Goal: Information Seeking & Learning: Learn about a topic

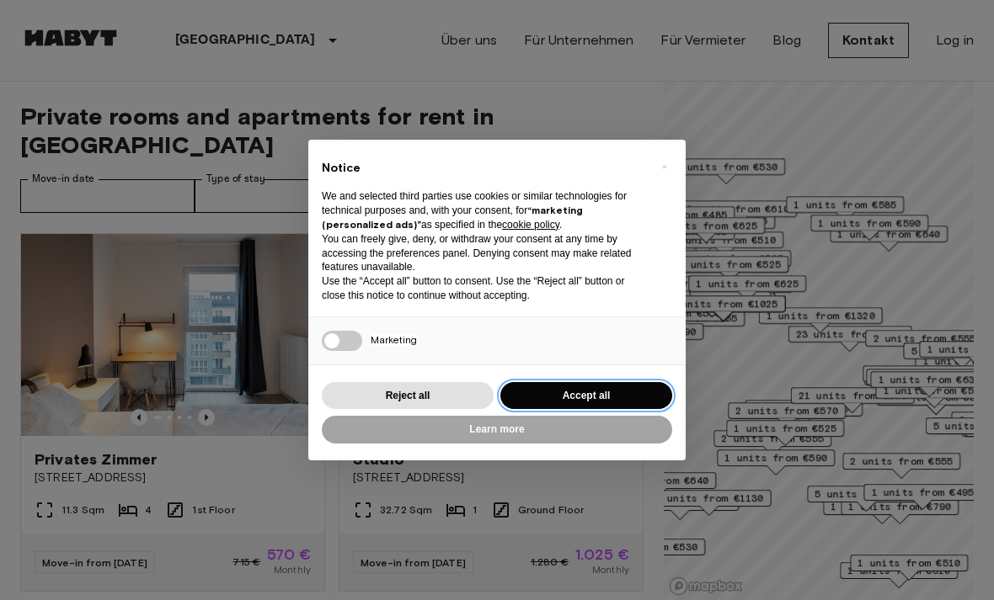
click at [642, 392] on button "Accept all" at bounding box center [586, 396] width 172 height 28
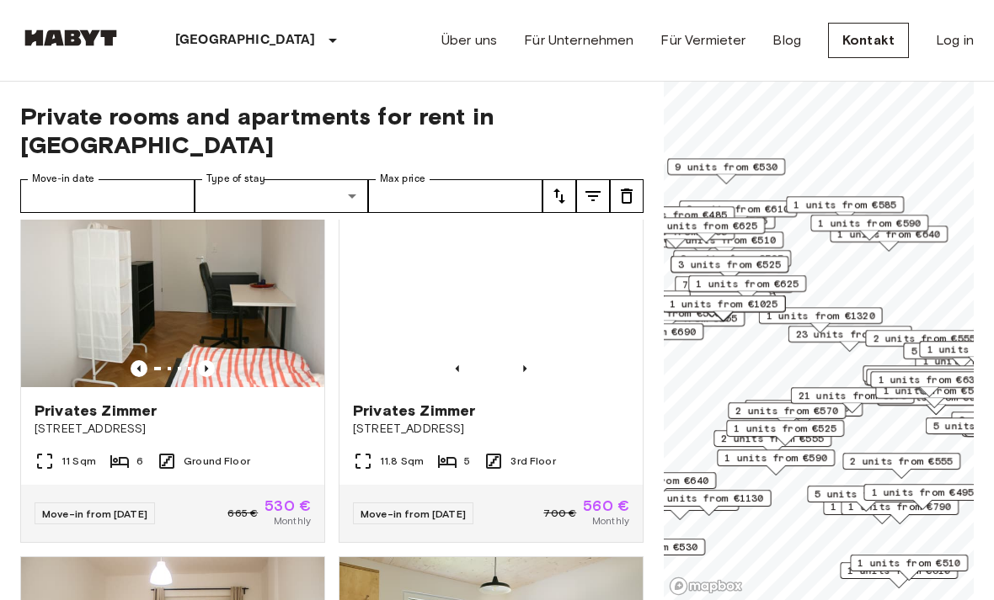
scroll to position [1165, 0]
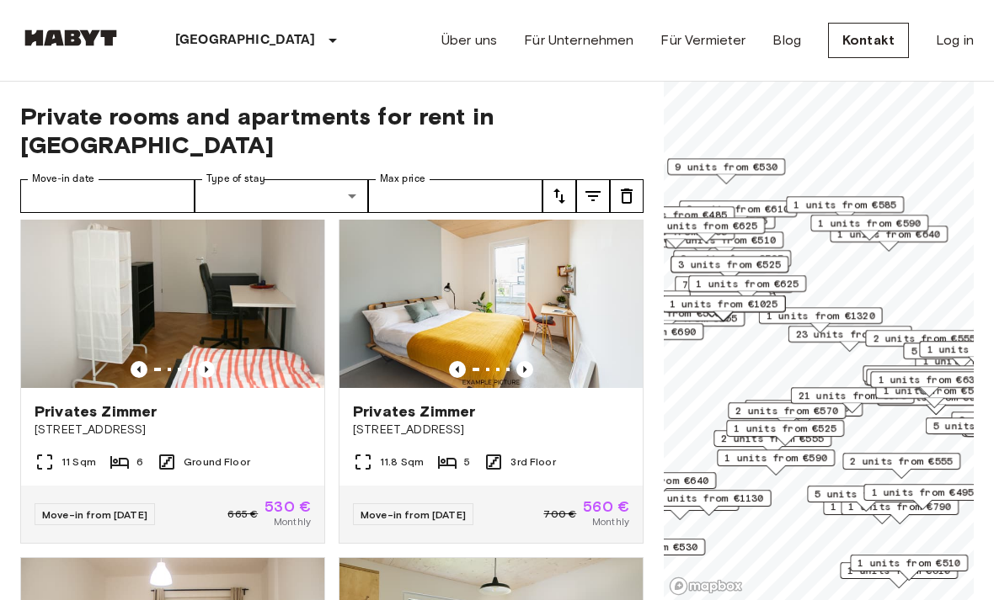
click at [566, 269] on img at bounding box center [490, 287] width 303 height 202
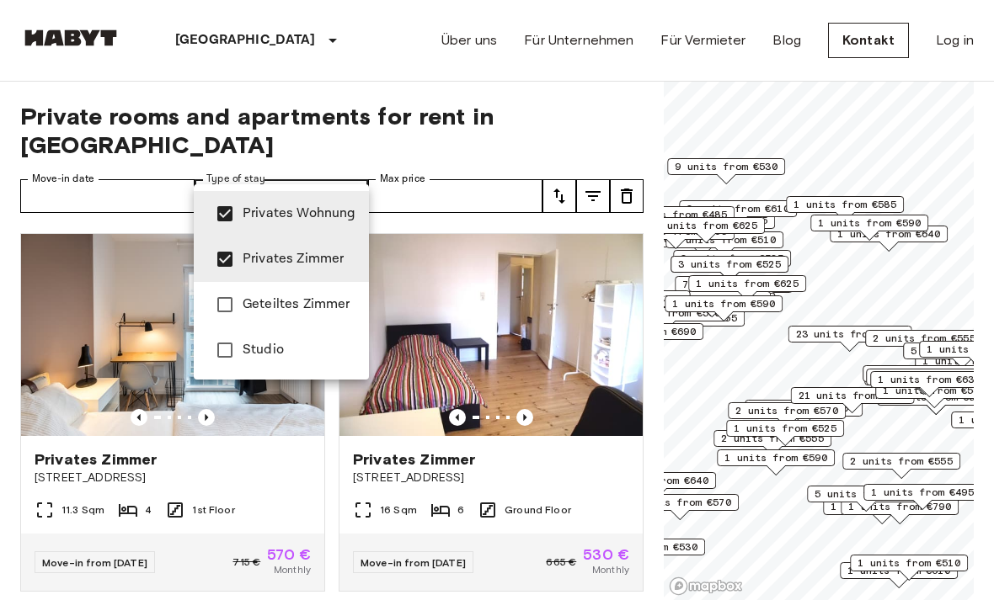
type input "**********"
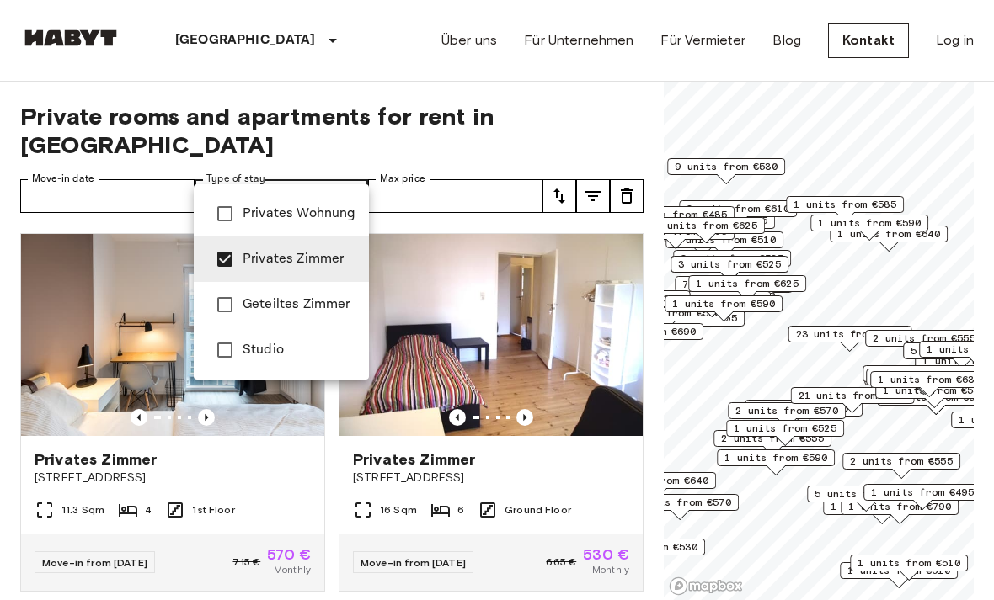
click at [195, 251] on li "Privates Zimmer" at bounding box center [281, 259] width 175 height 45
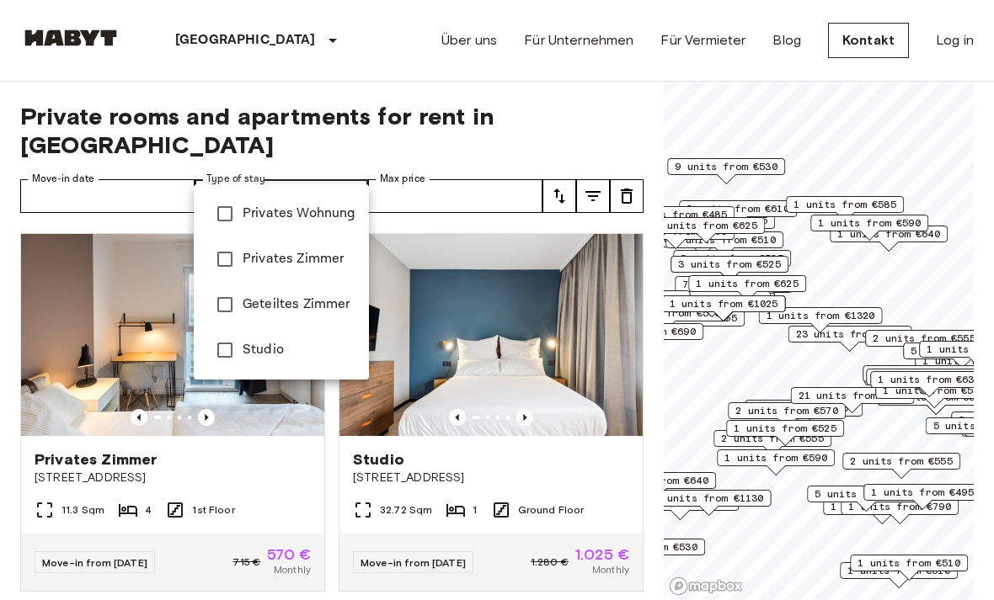
click at [63, 280] on div at bounding box center [497, 300] width 994 height 600
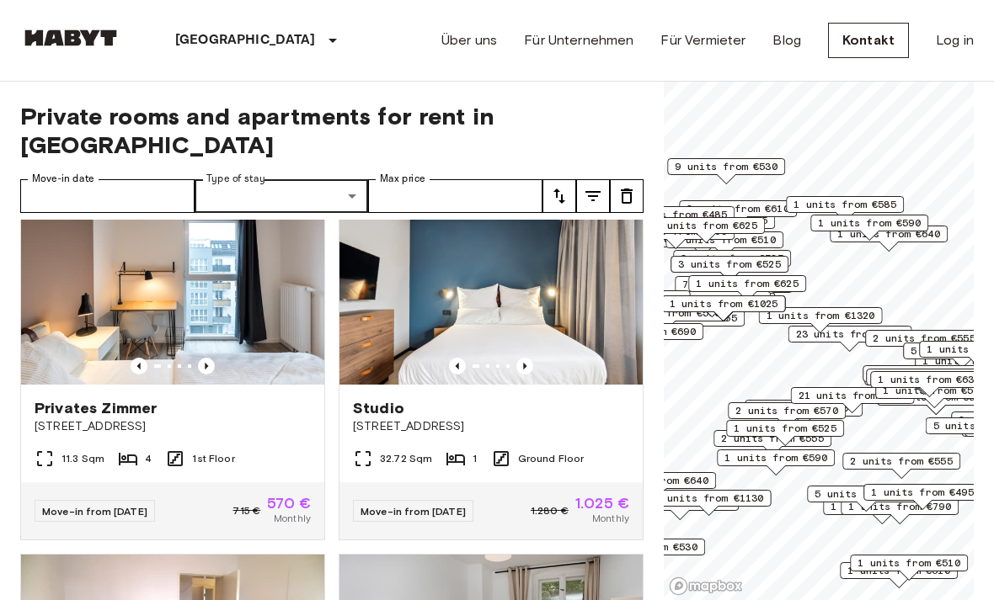
scroll to position [46, 0]
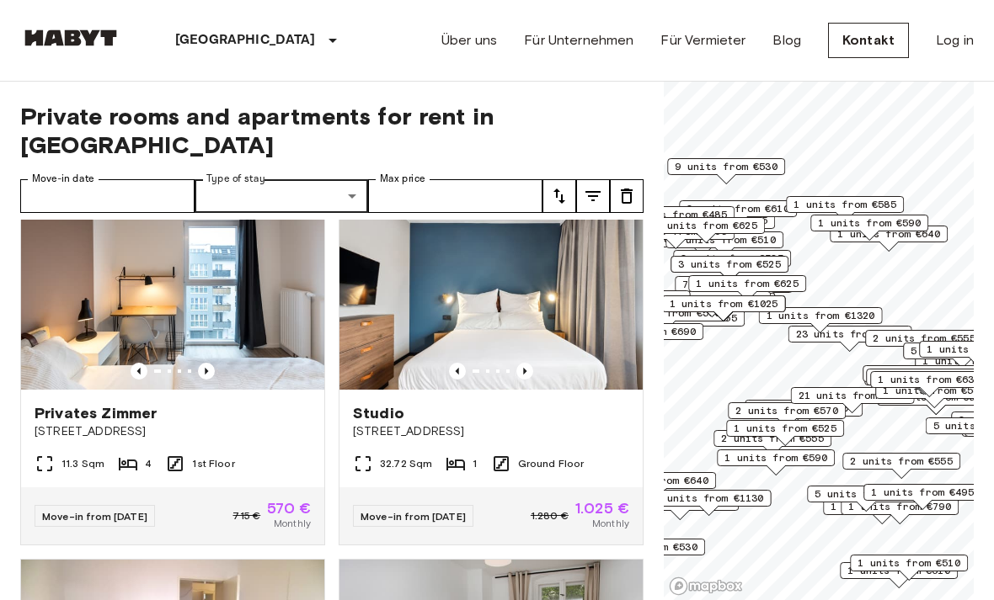
click at [86, 253] on img at bounding box center [172, 289] width 303 height 202
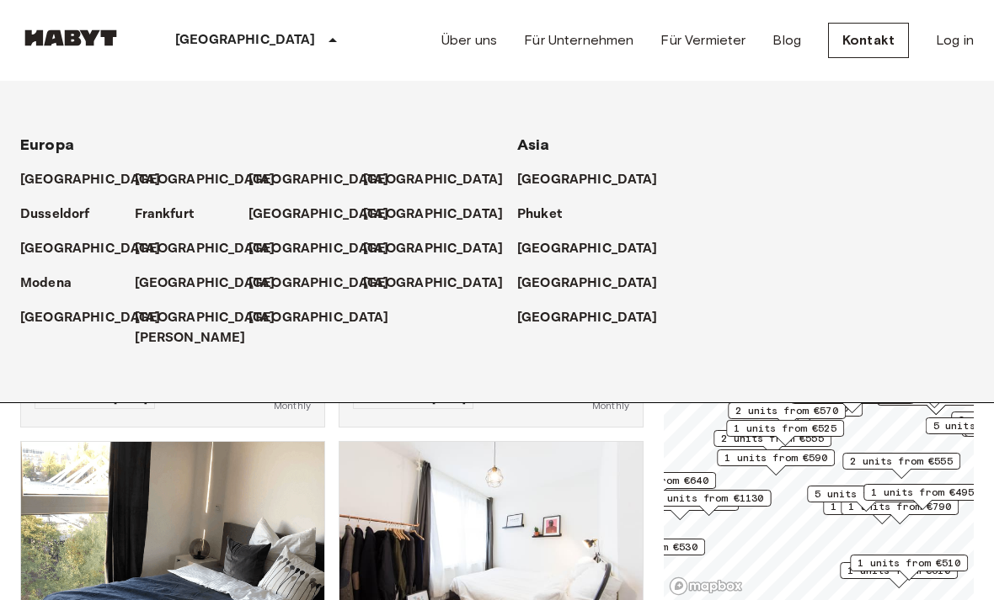
scroll to position [3885, 0]
click at [661, 173] on icon at bounding box center [667, 179] width 13 height 13
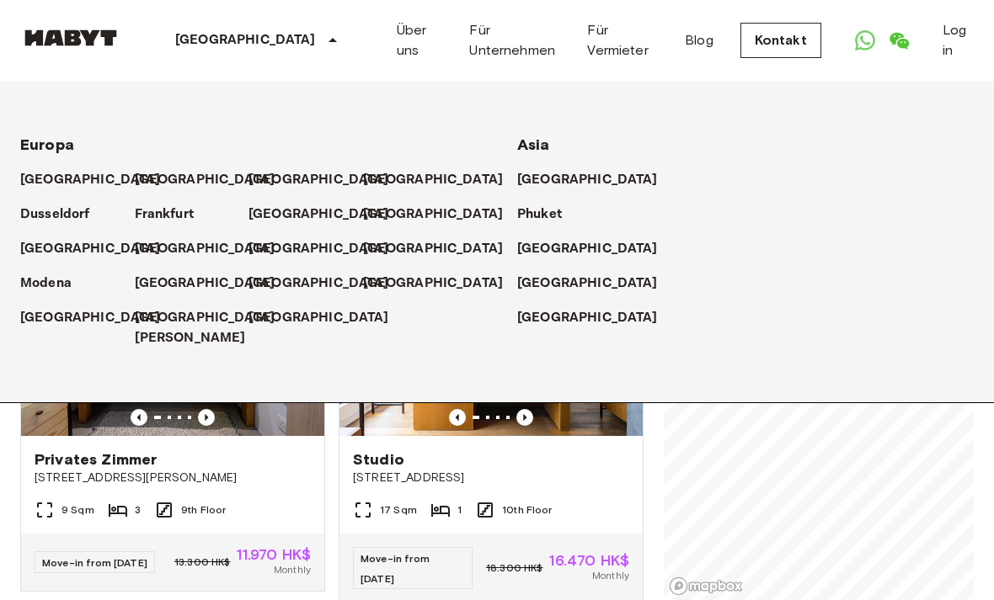
click at [563, 184] on p "[GEOGRAPHIC_DATA]" at bounding box center [587, 180] width 141 height 20
click at [223, 36] on p "[GEOGRAPHIC_DATA]" at bounding box center [245, 40] width 141 height 20
click at [323, 41] on icon at bounding box center [333, 40] width 20 height 20
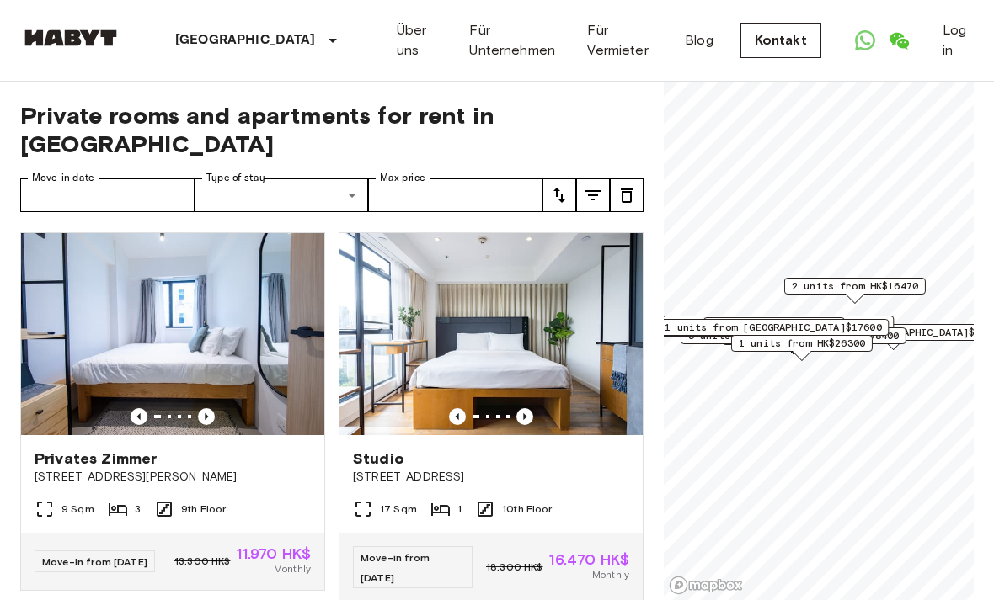
click at [579, 270] on img at bounding box center [490, 335] width 303 height 202
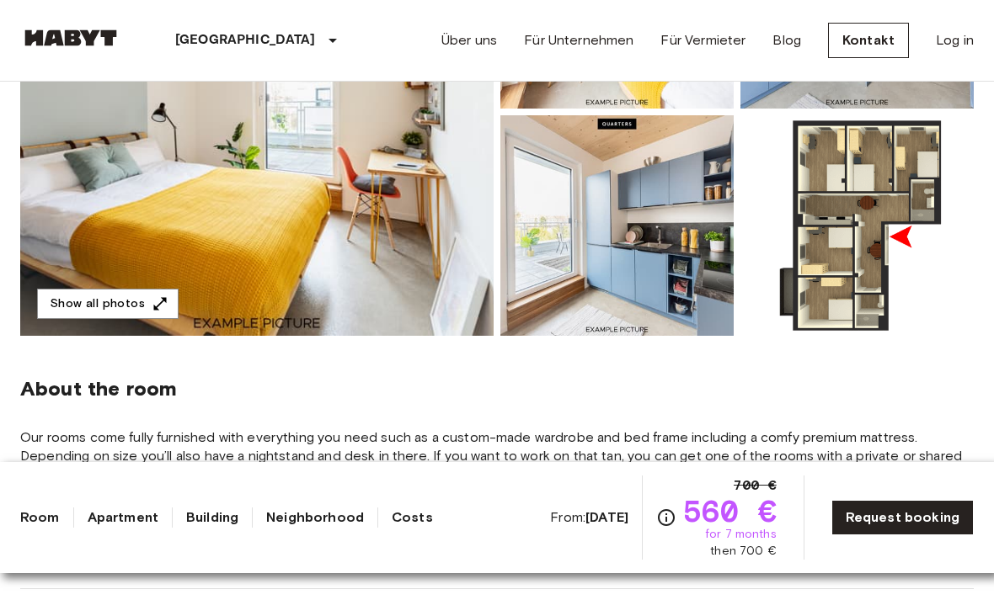
scroll to position [346, 0]
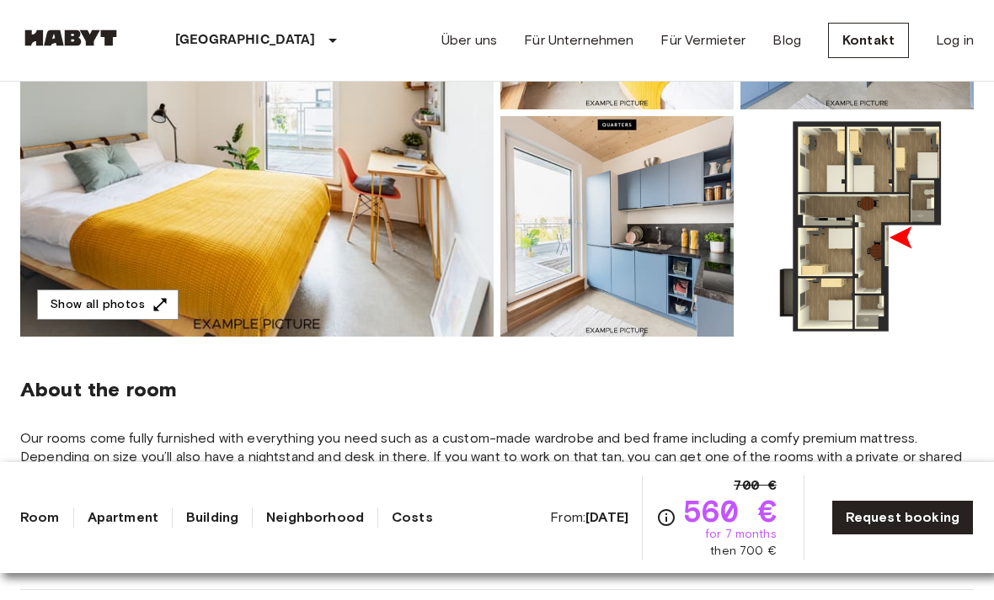
click at [96, 301] on button "Show all photos" at bounding box center [107, 305] width 141 height 31
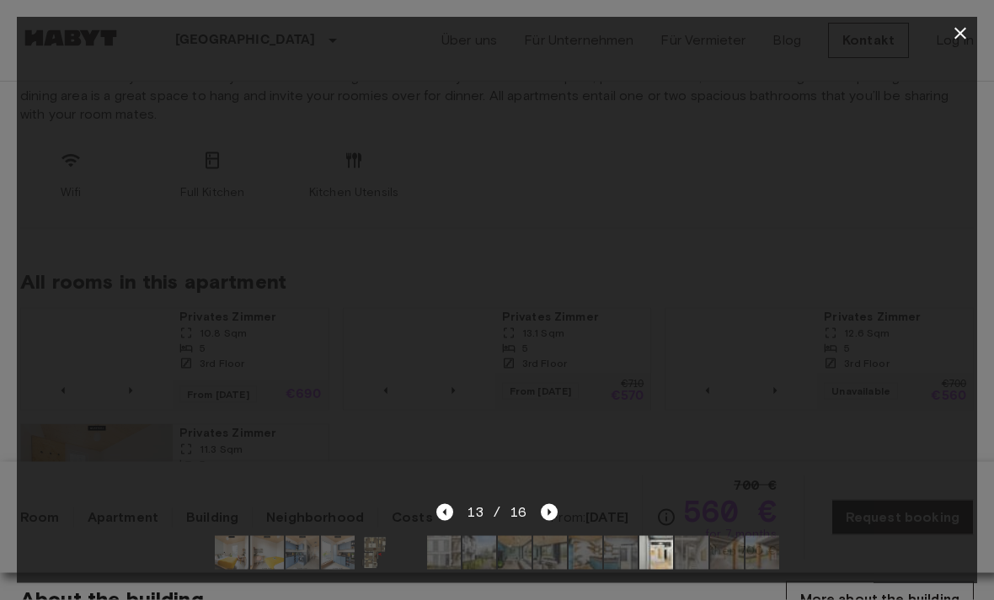
scroll to position [962, 0]
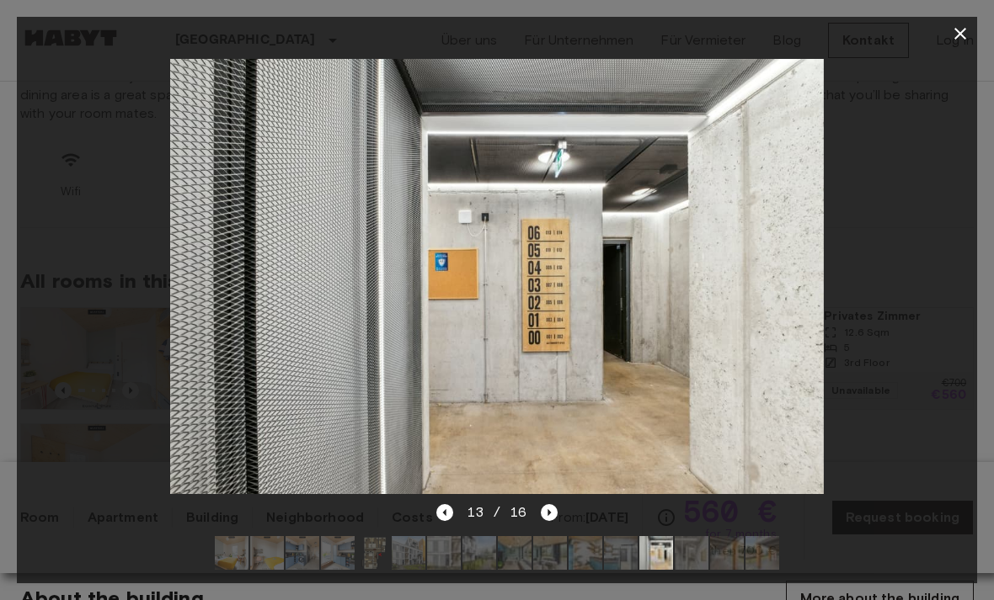
click at [555, 521] on icon "Next image" at bounding box center [549, 512] width 17 height 17
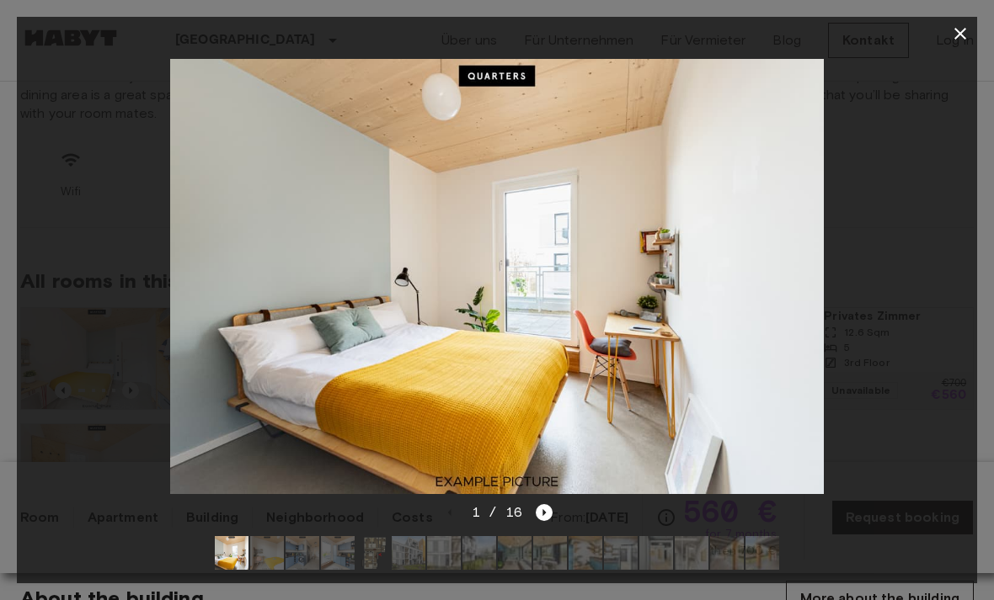
click at [956, 40] on icon "button" at bounding box center [960, 34] width 20 height 20
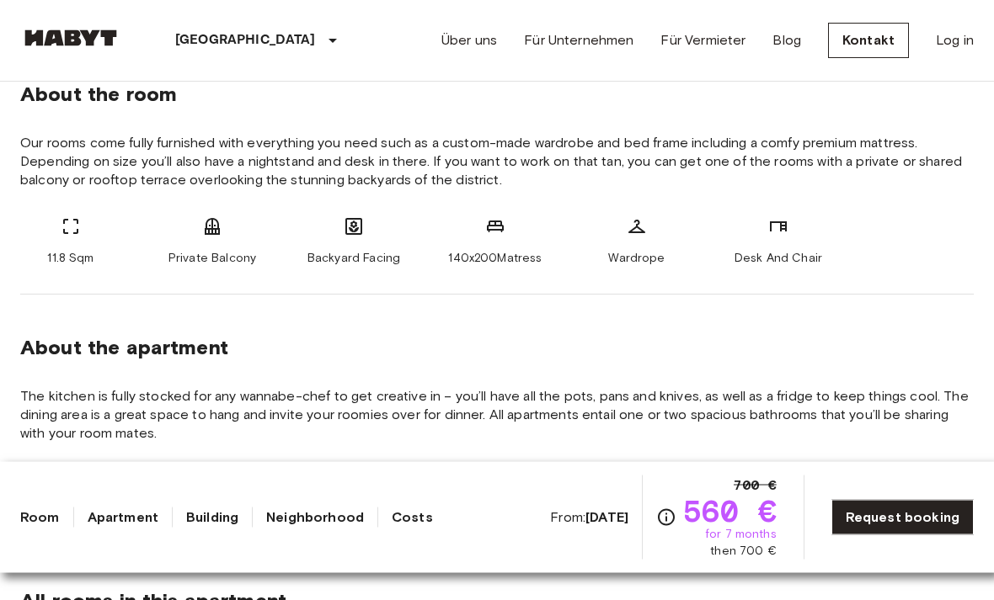
scroll to position [573, 0]
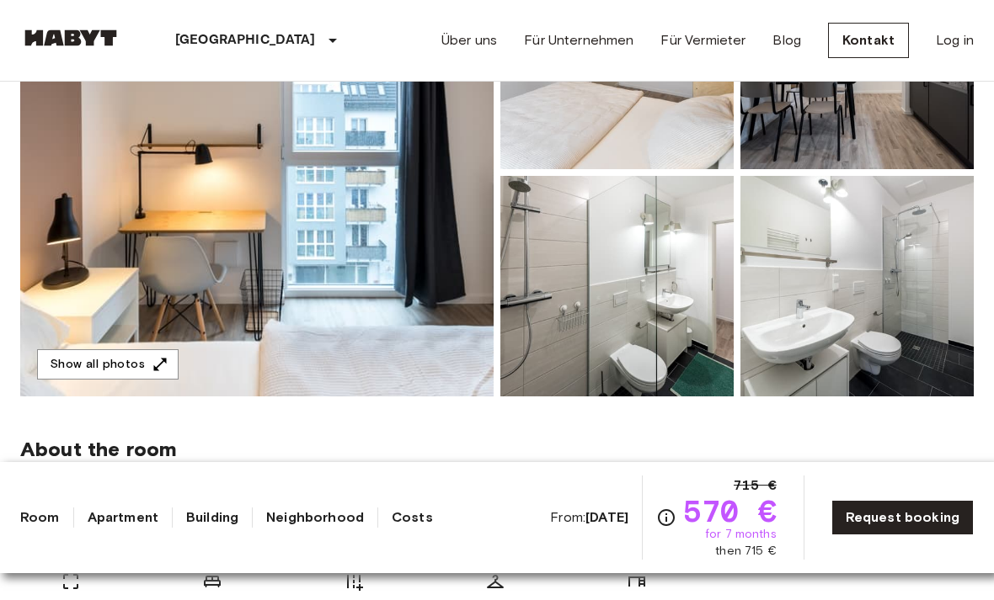
scroll to position [279, 0]
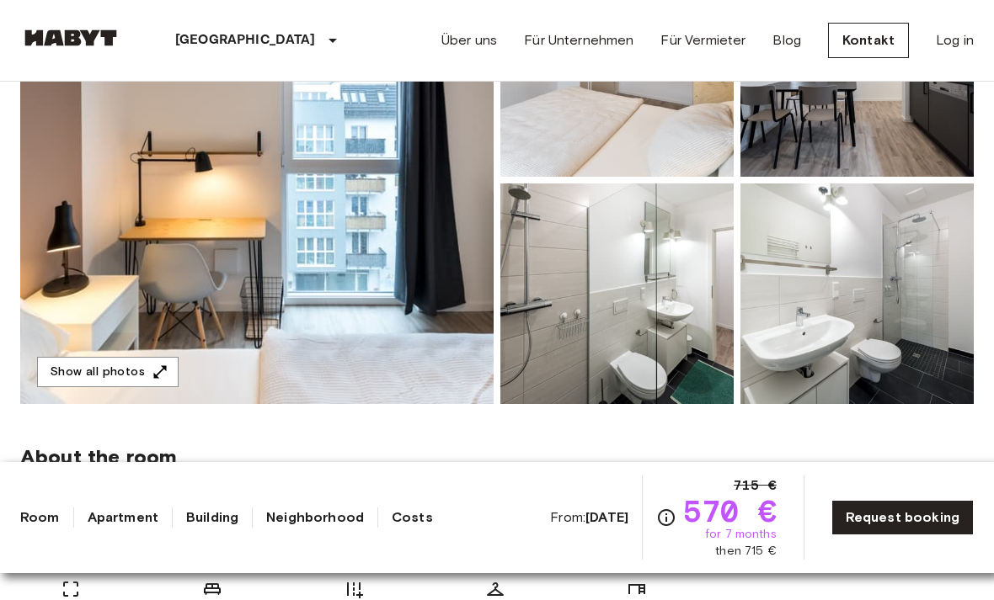
click at [114, 372] on button "Show all photos" at bounding box center [107, 372] width 141 height 31
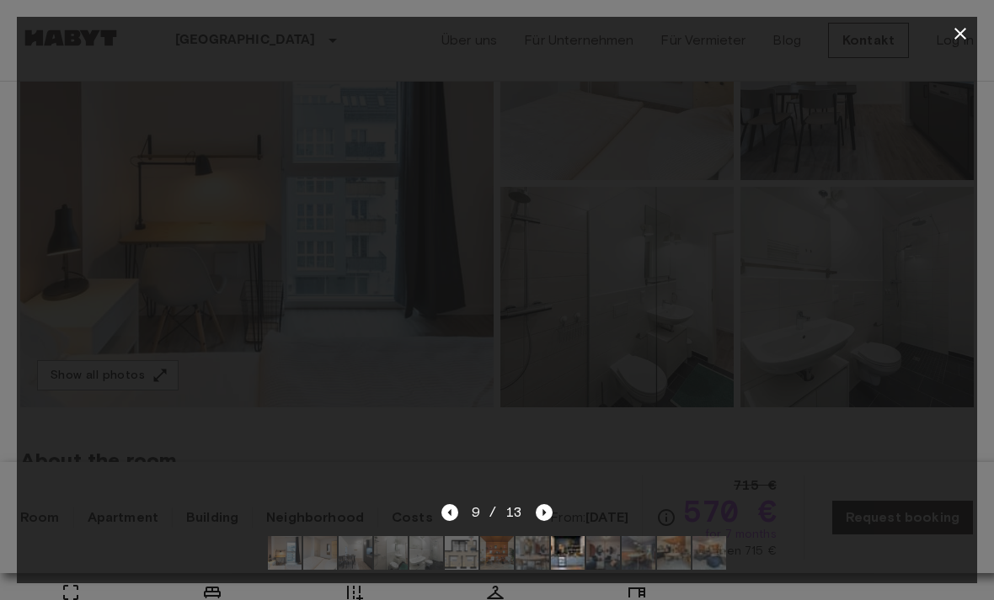
scroll to position [273, 0]
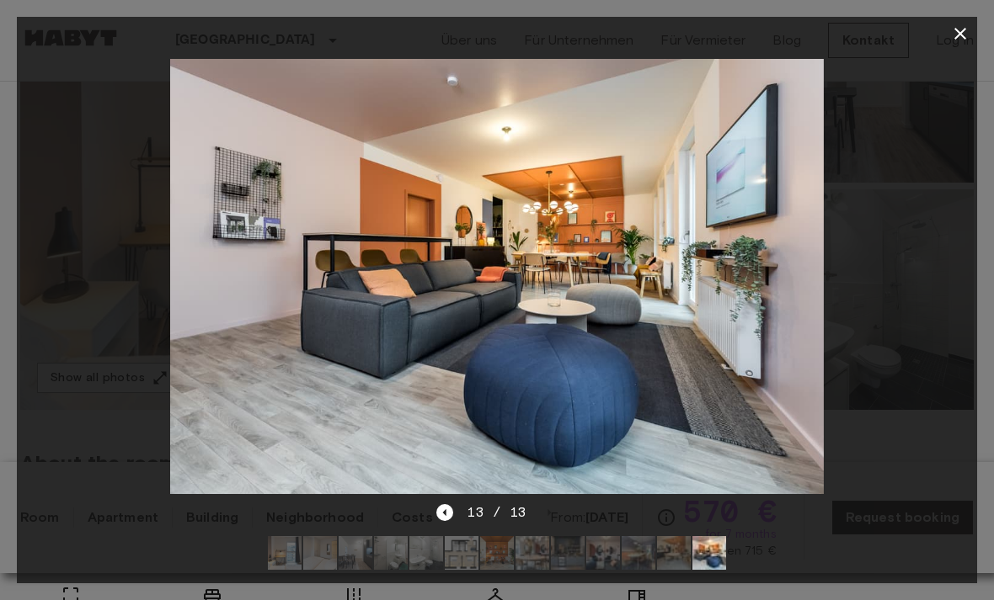
click at [959, 35] on icon "button" at bounding box center [960, 34] width 12 height 12
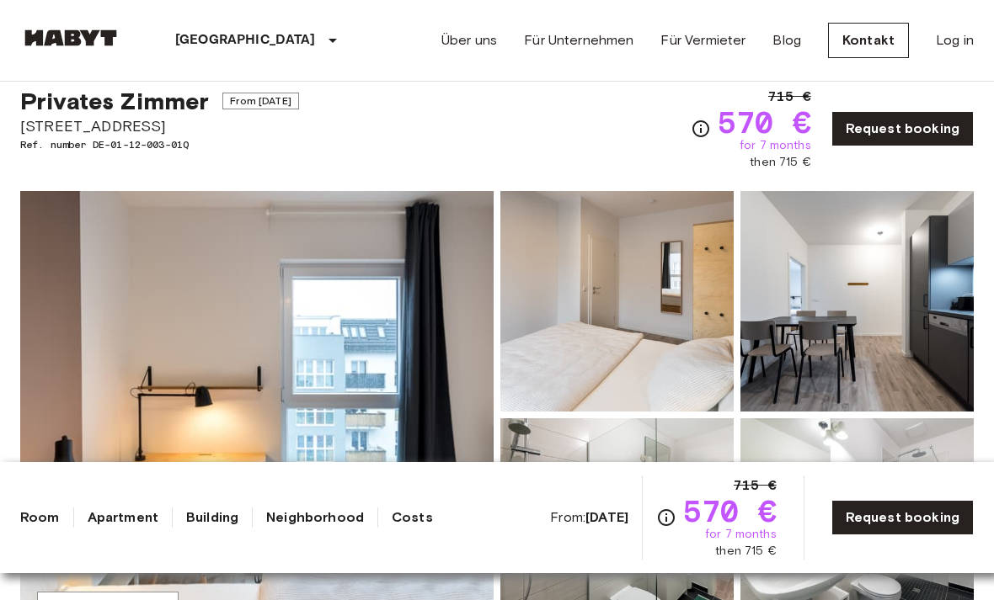
scroll to position [0, 0]
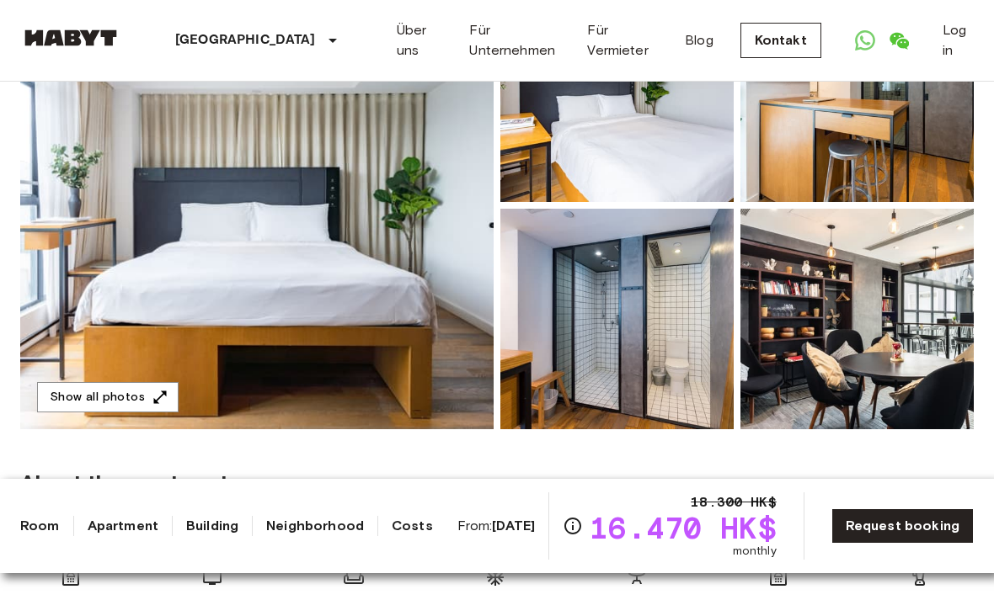
scroll to position [238, 0]
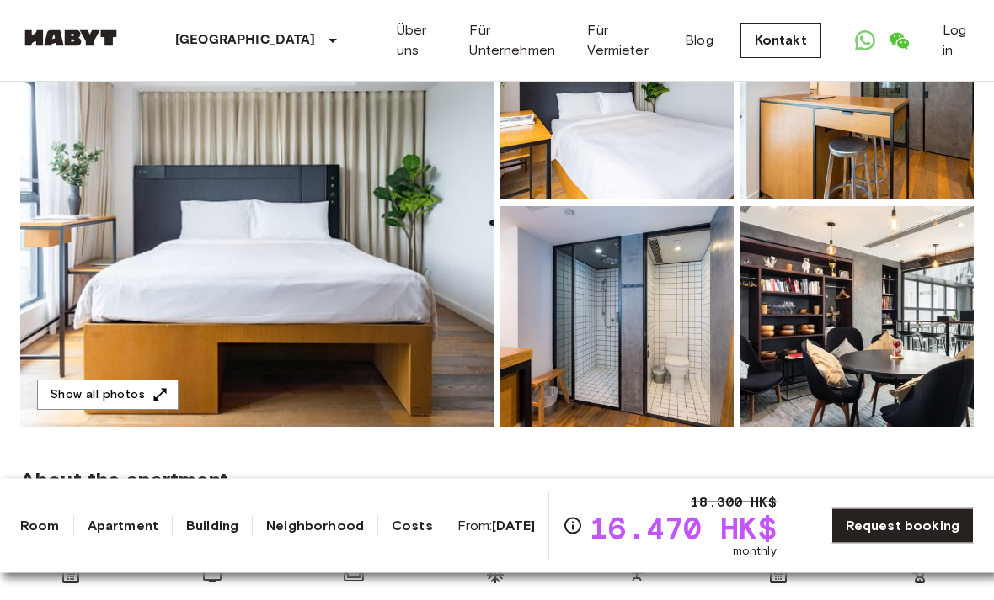
click at [114, 403] on button "Show all photos" at bounding box center [107, 396] width 141 height 31
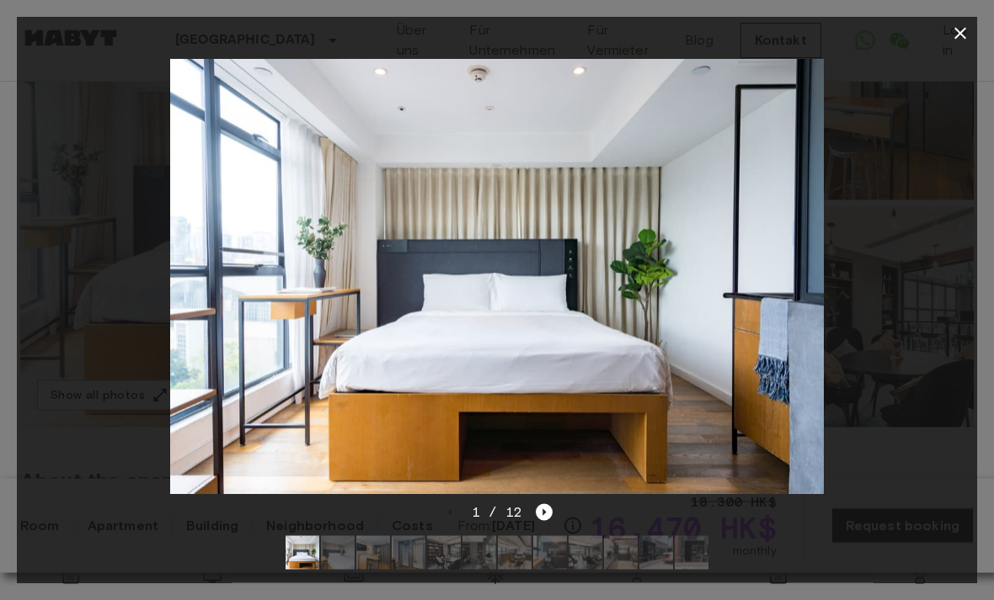
scroll to position [239, 0]
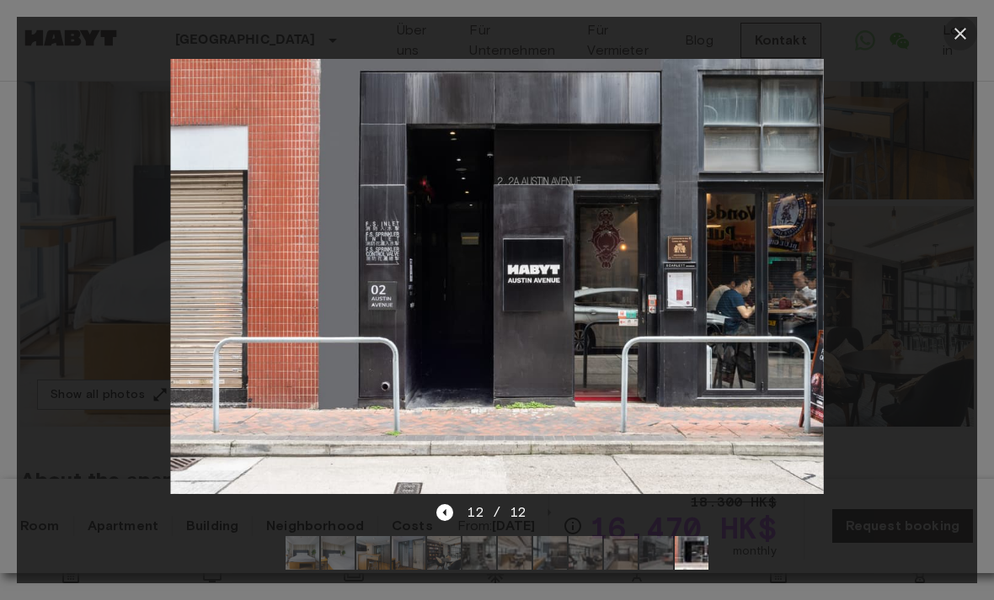
click at [946, 37] on button "button" at bounding box center [960, 34] width 34 height 34
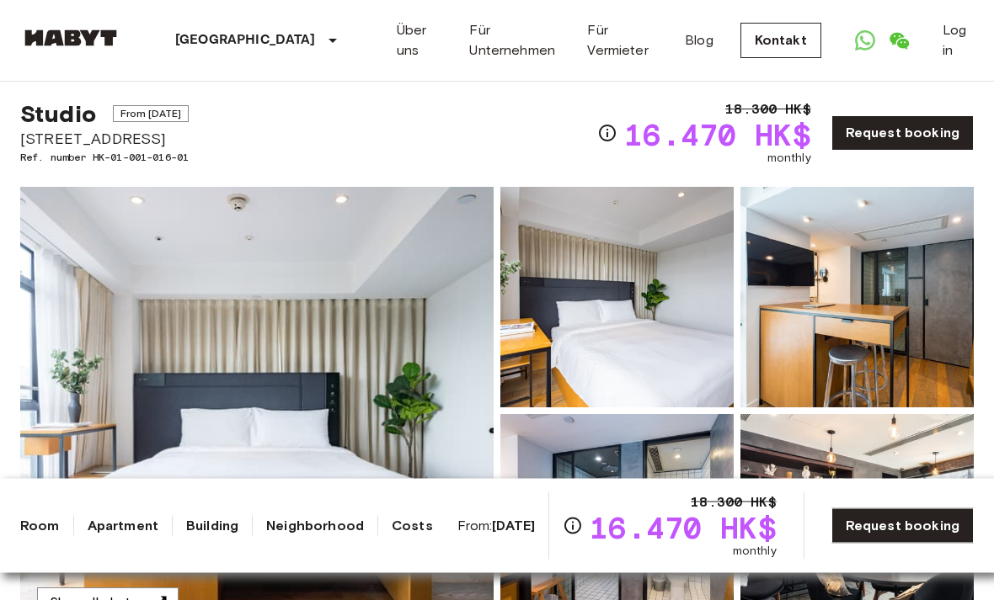
scroll to position [0, 0]
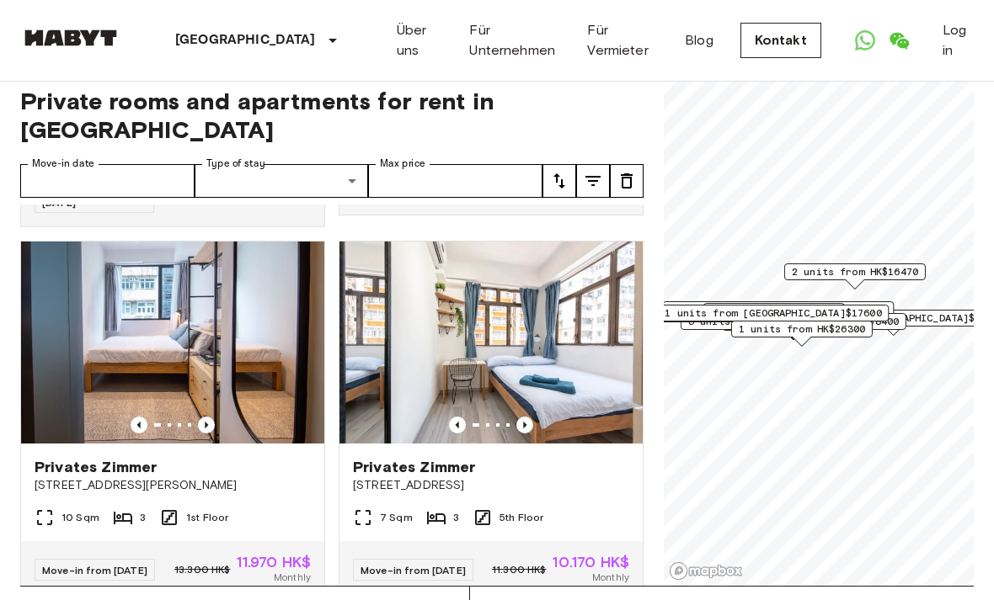
scroll to position [3411, 0]
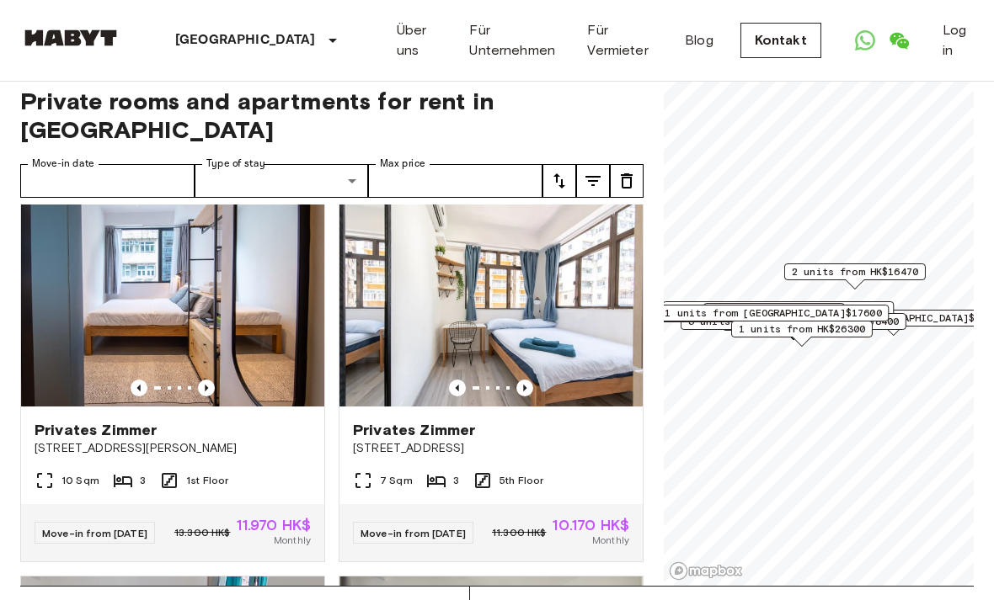
click at [570, 302] on img at bounding box center [490, 306] width 303 height 202
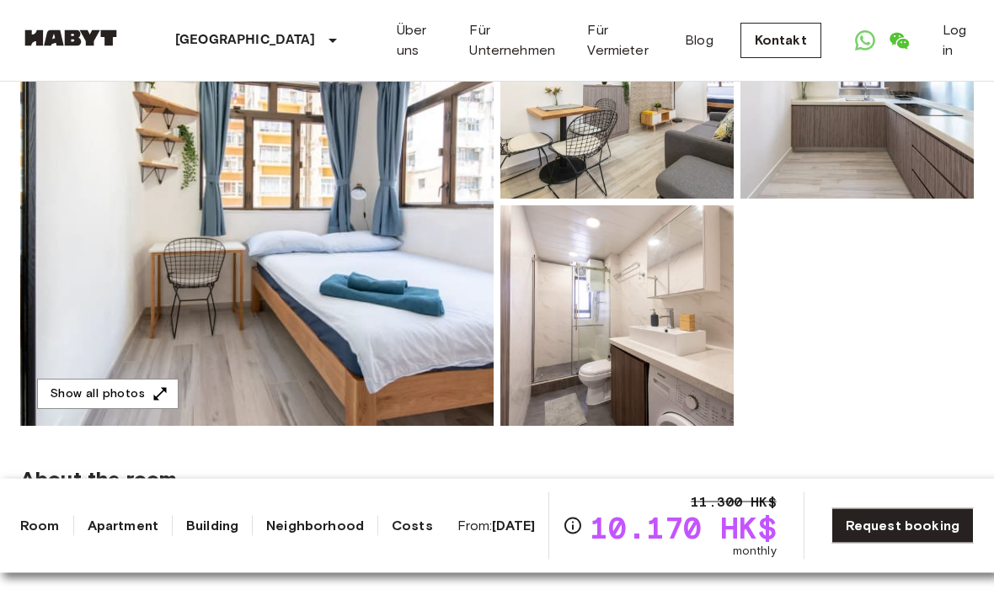
scroll to position [256, 0]
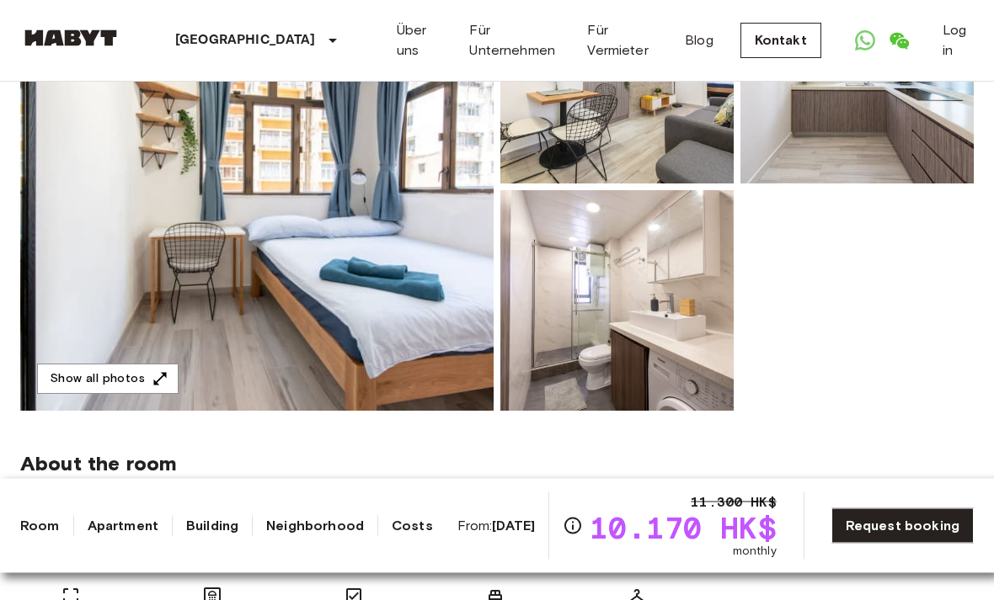
click at [108, 381] on button "Show all photos" at bounding box center [107, 380] width 141 height 31
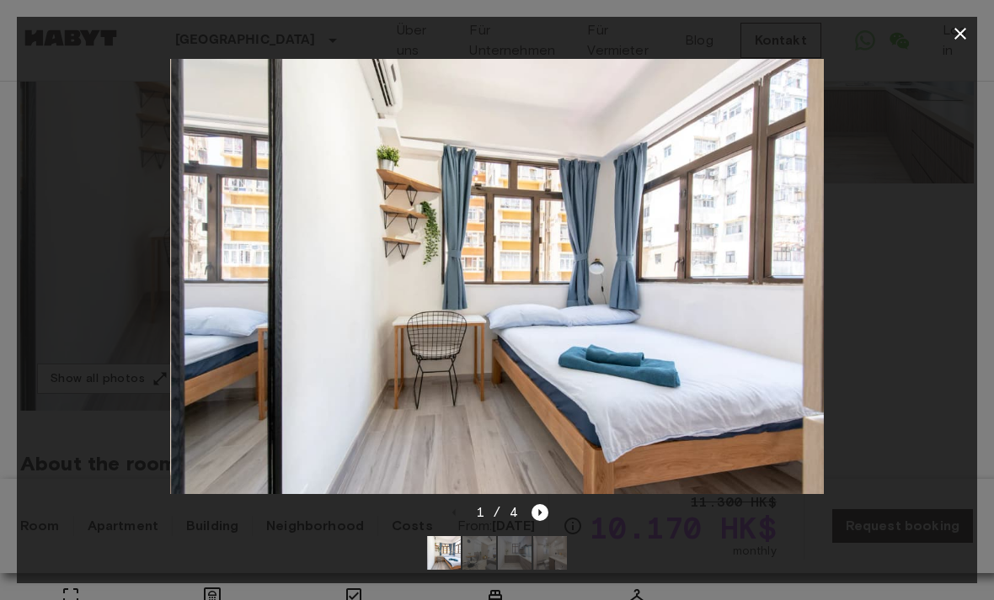
click at [959, 31] on icon "button" at bounding box center [960, 34] width 20 height 20
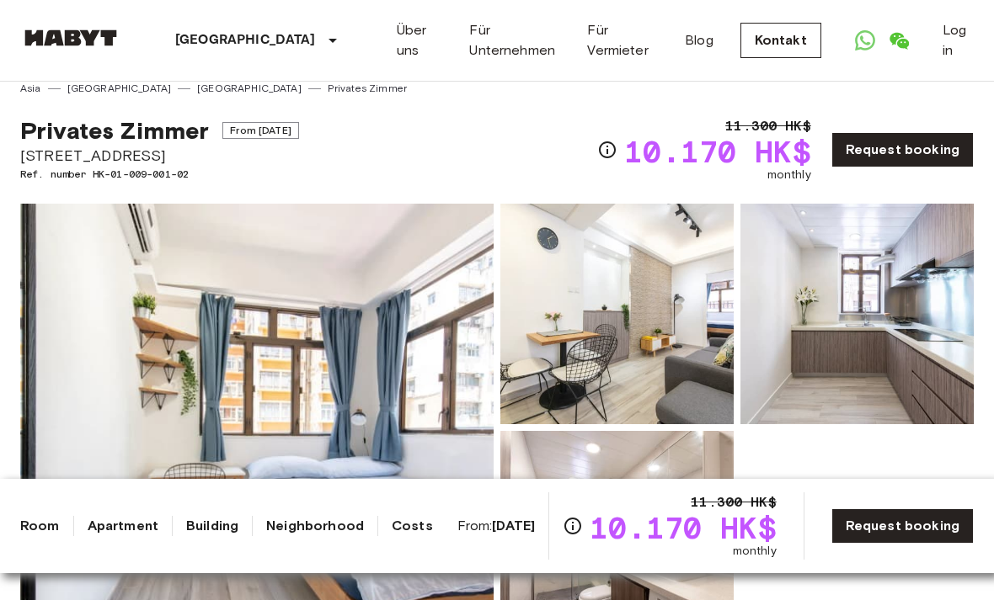
scroll to position [0, 0]
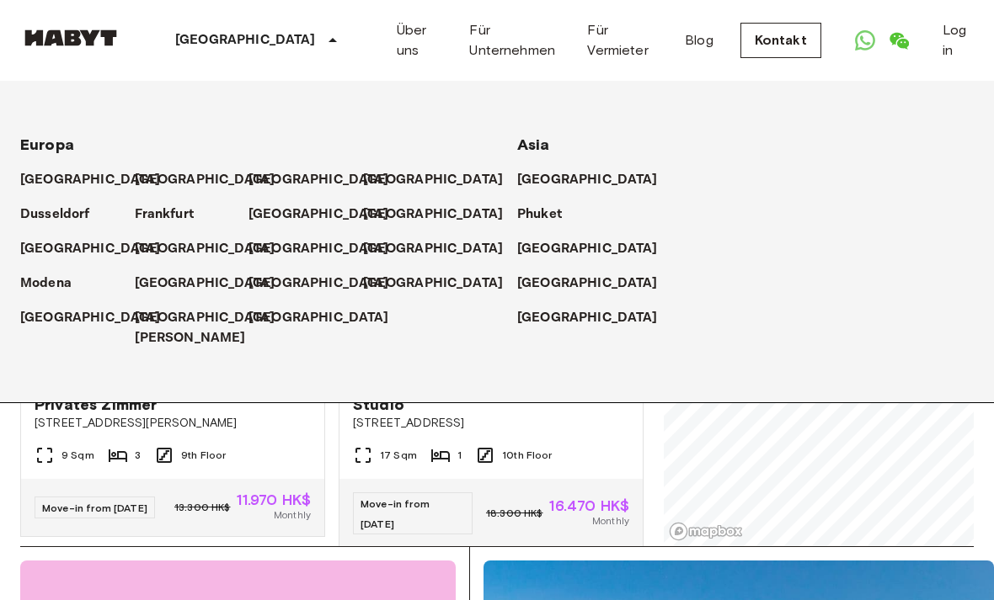
click at [556, 314] on p "[GEOGRAPHIC_DATA]" at bounding box center [587, 318] width 141 height 20
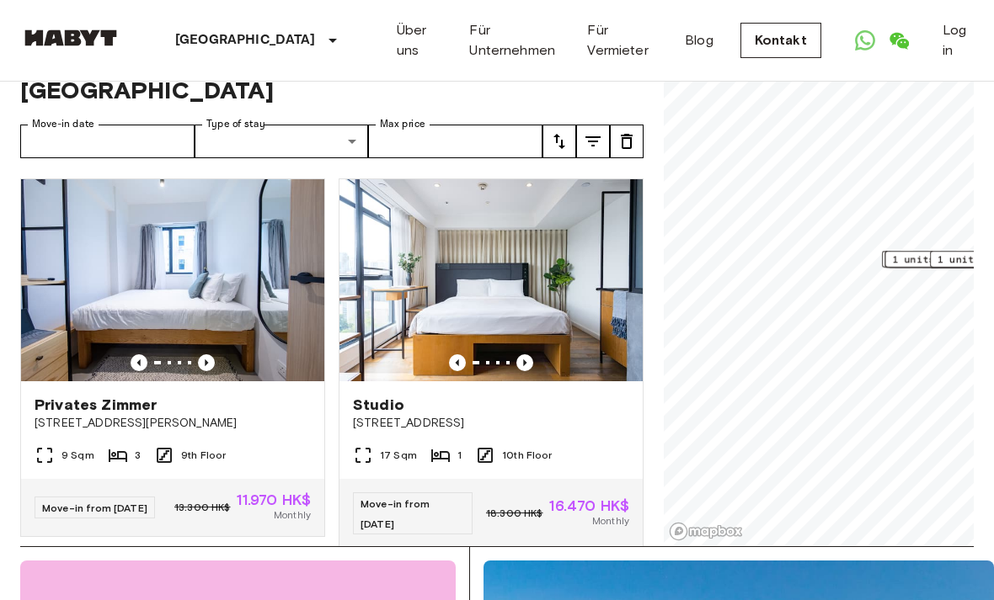
scroll to position [55, 0]
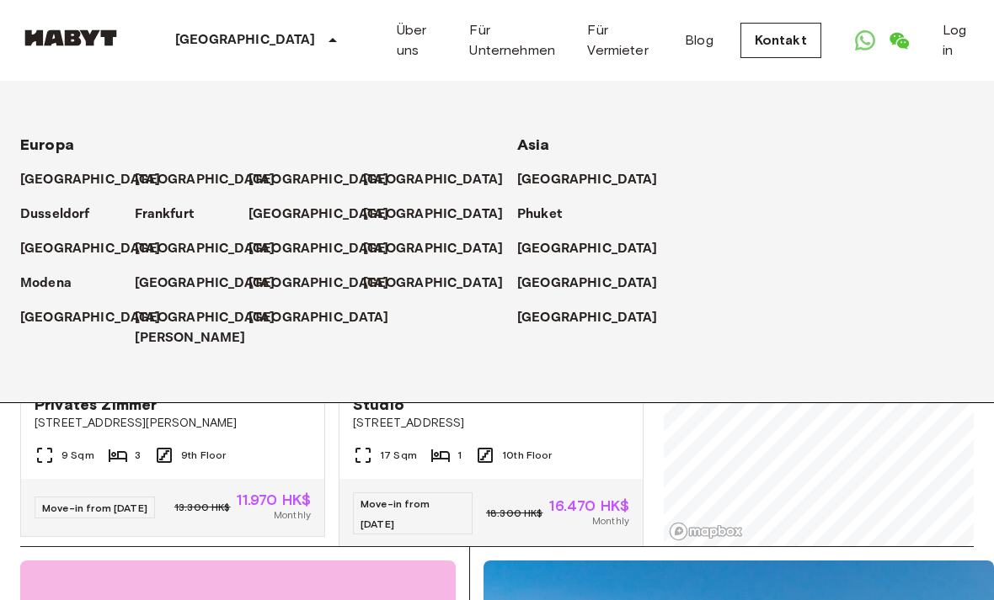
click at [374, 247] on p "[GEOGRAPHIC_DATA]" at bounding box center [433, 249] width 141 height 20
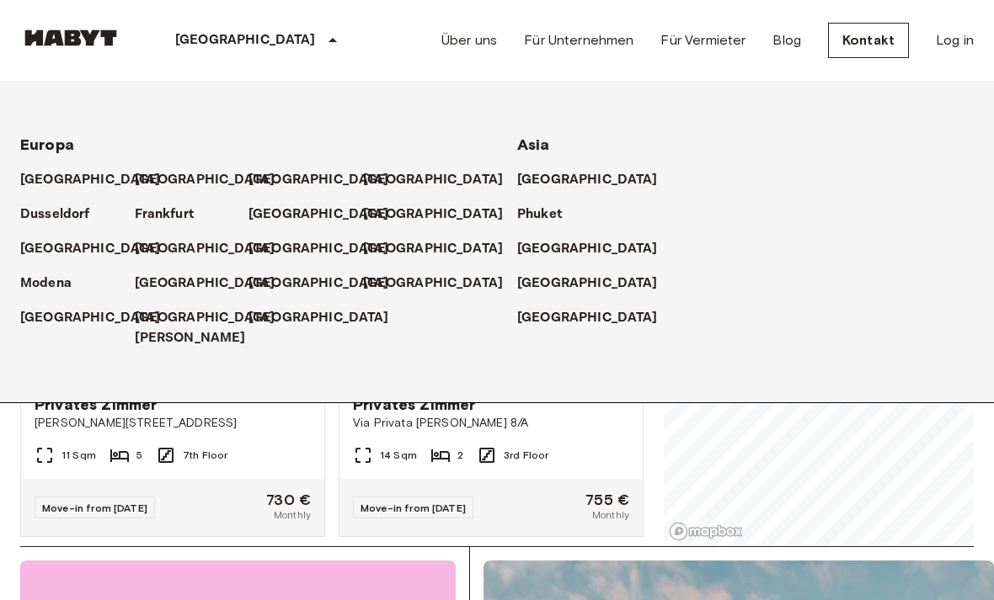
click at [200, 35] on p "[GEOGRAPHIC_DATA]" at bounding box center [245, 40] width 141 height 20
click at [323, 38] on icon at bounding box center [333, 40] width 20 height 20
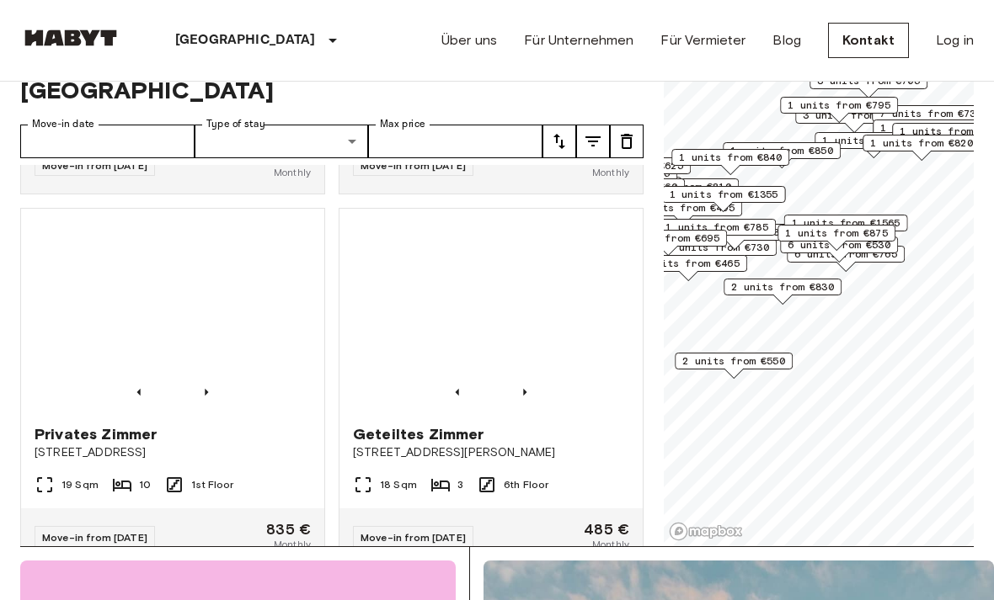
scroll to position [1086, 0]
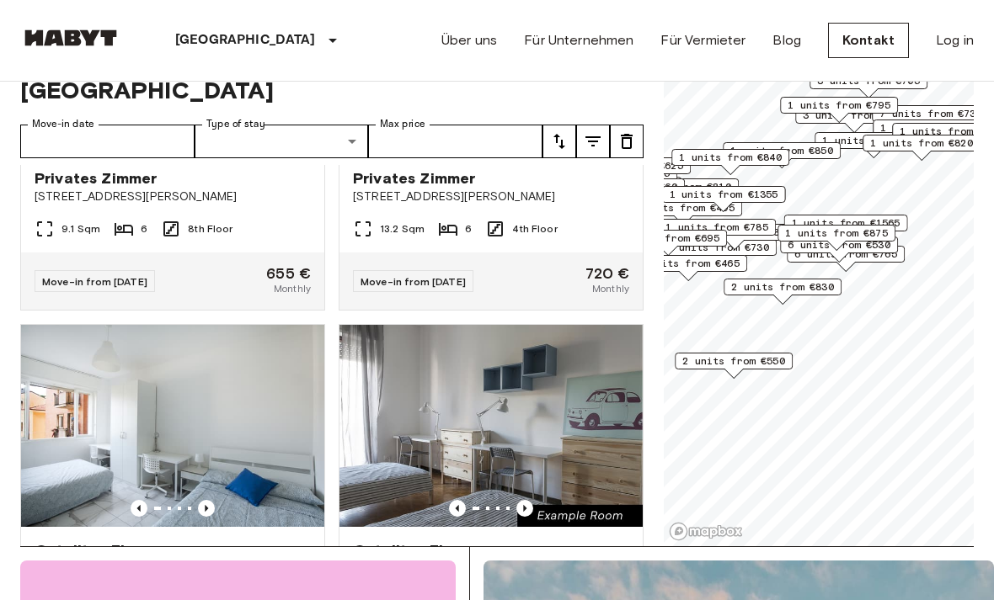
click at [213, 38] on p "[GEOGRAPHIC_DATA]" at bounding box center [245, 40] width 141 height 20
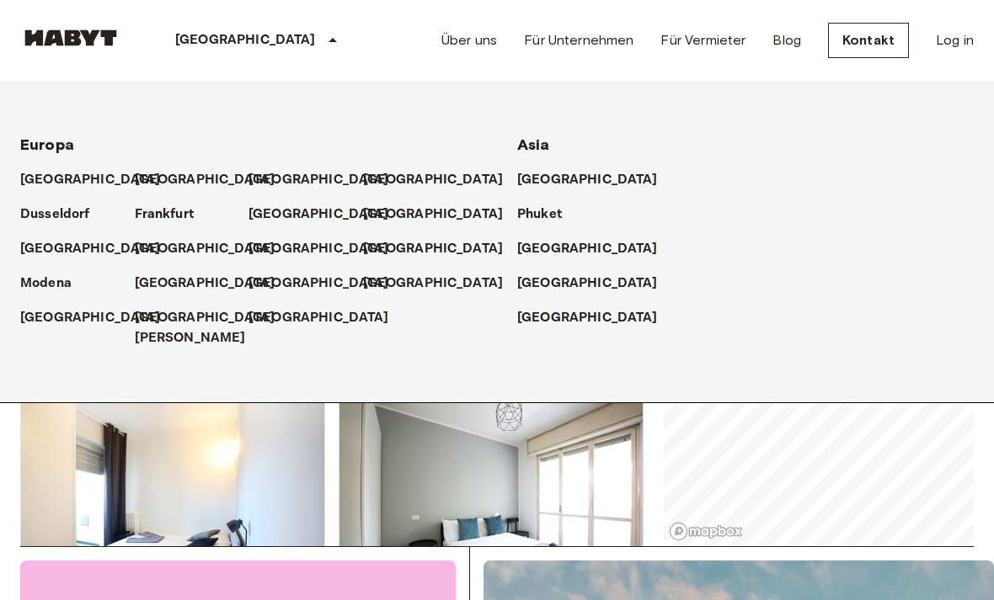
scroll to position [1267, 0]
click at [147, 211] on p "Frankfurt" at bounding box center [164, 215] width 59 height 20
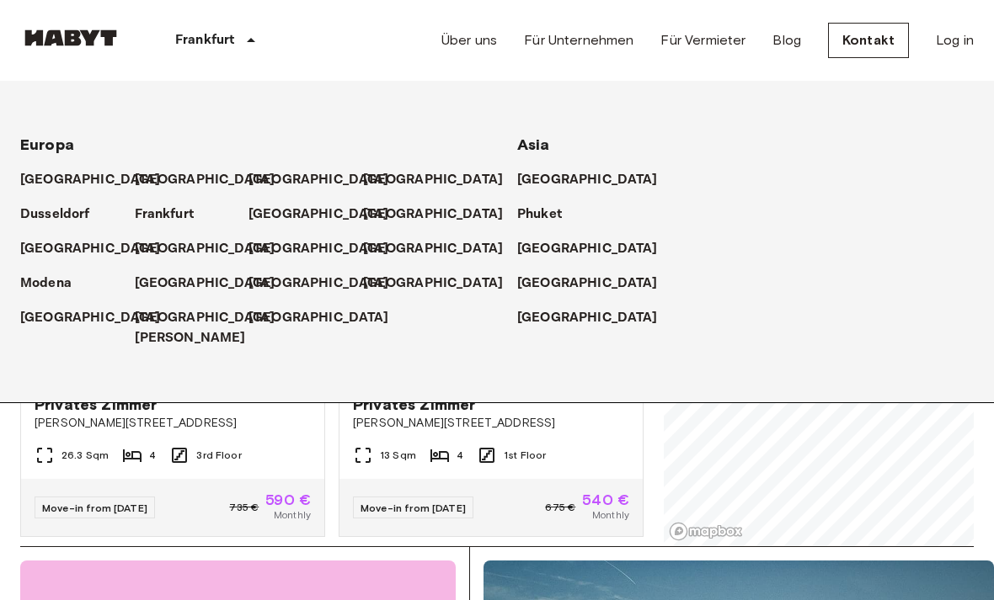
click at [244, 20] on div "Frankfurt" at bounding box center [218, 40] width 194 height 81
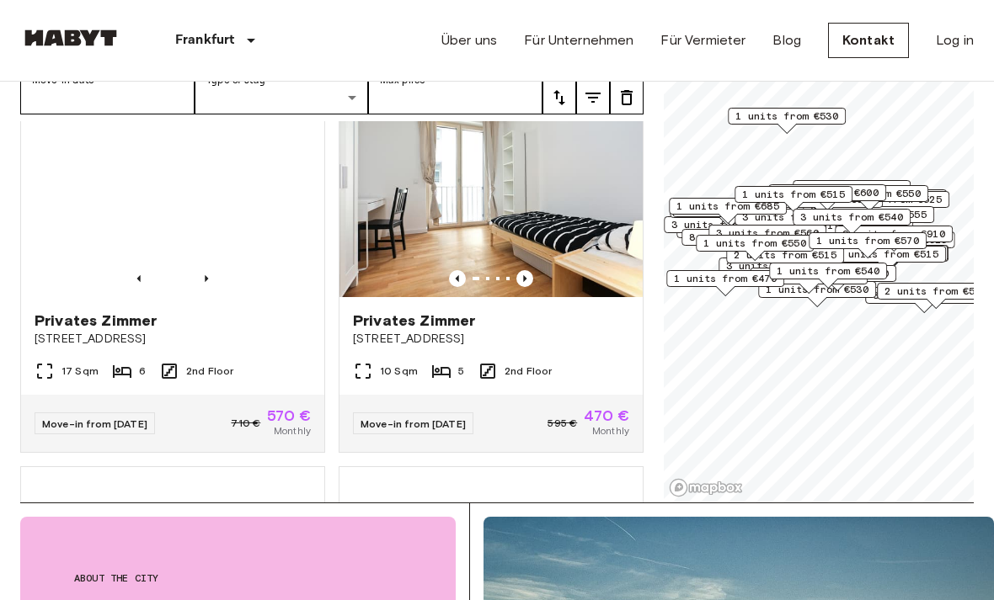
scroll to position [1549, 0]
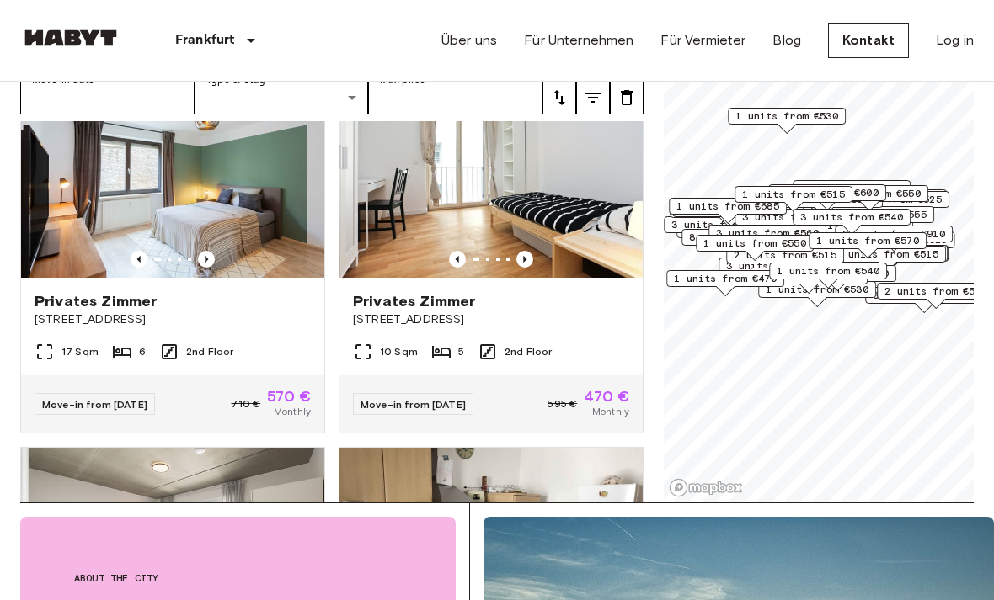
click at [98, 155] on img at bounding box center [172, 177] width 303 height 202
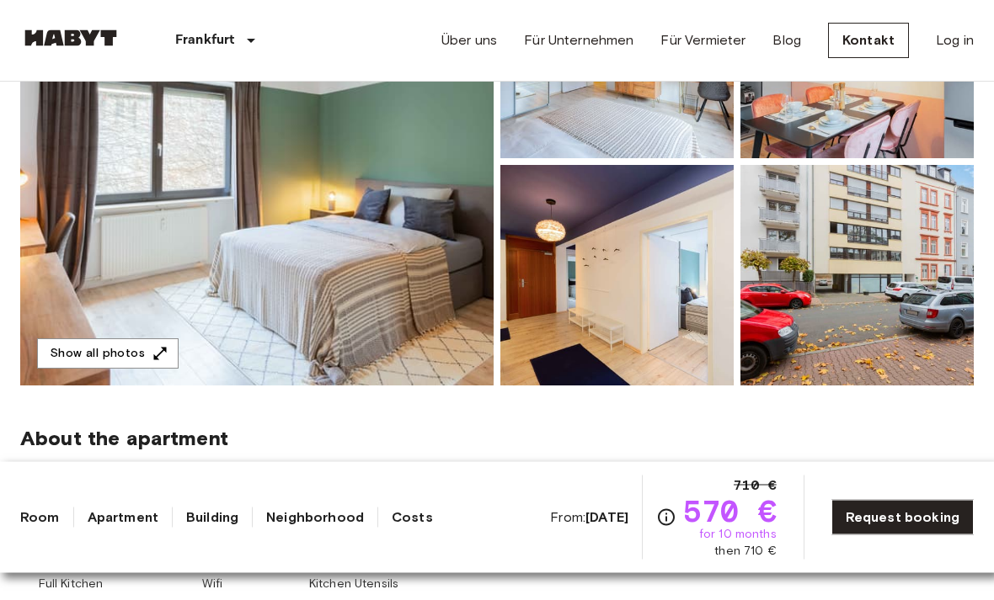
scroll to position [302, 0]
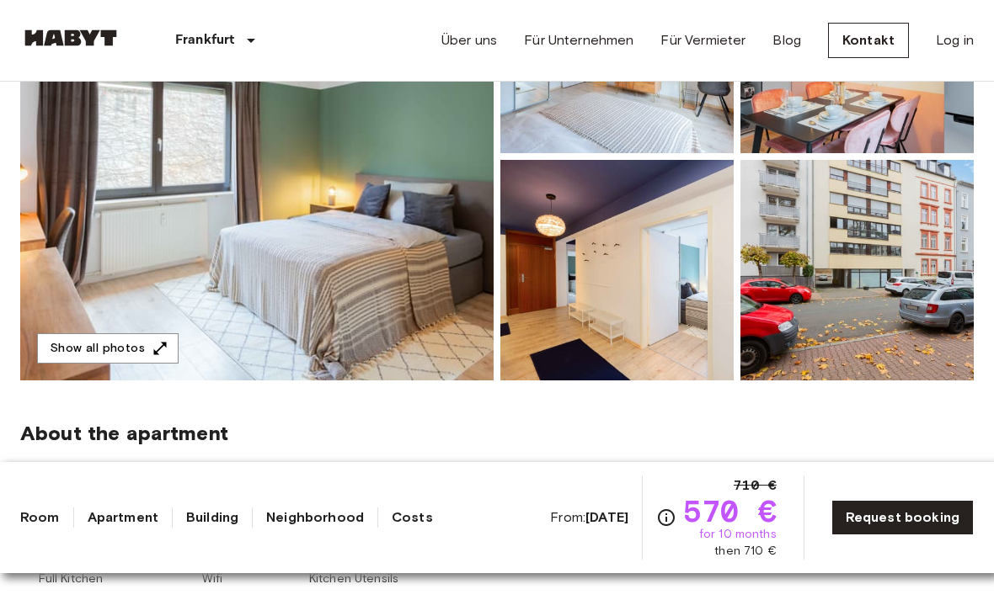
click at [102, 343] on button "Show all photos" at bounding box center [107, 348] width 141 height 31
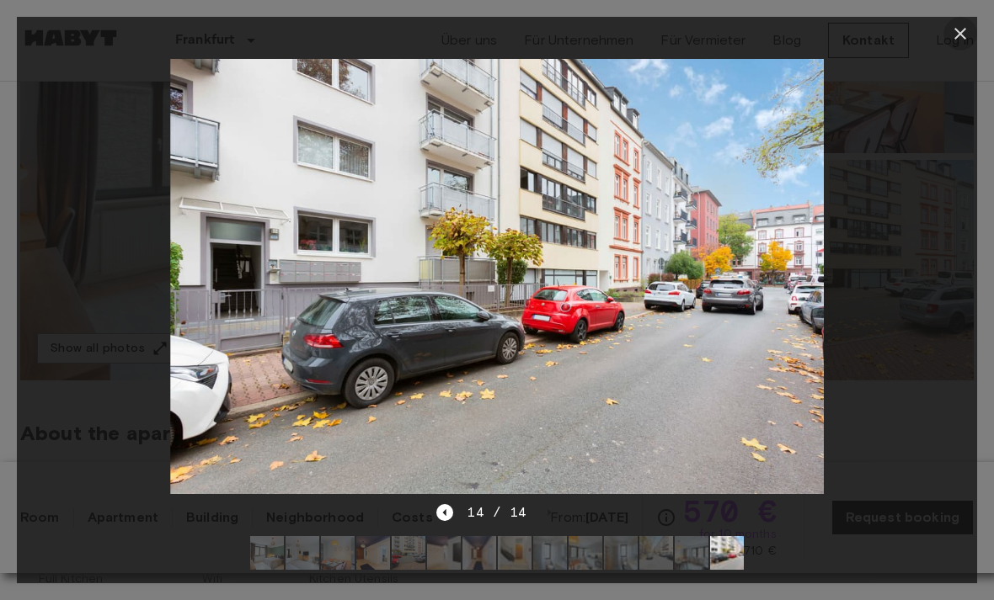
click at [956, 37] on icon "button" at bounding box center [960, 34] width 12 height 12
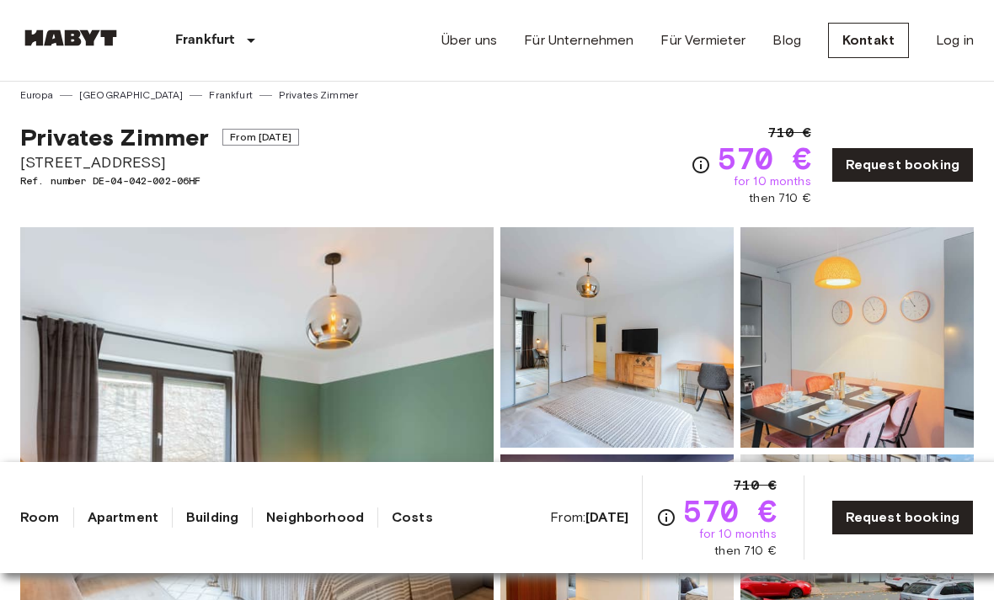
scroll to position [0, 0]
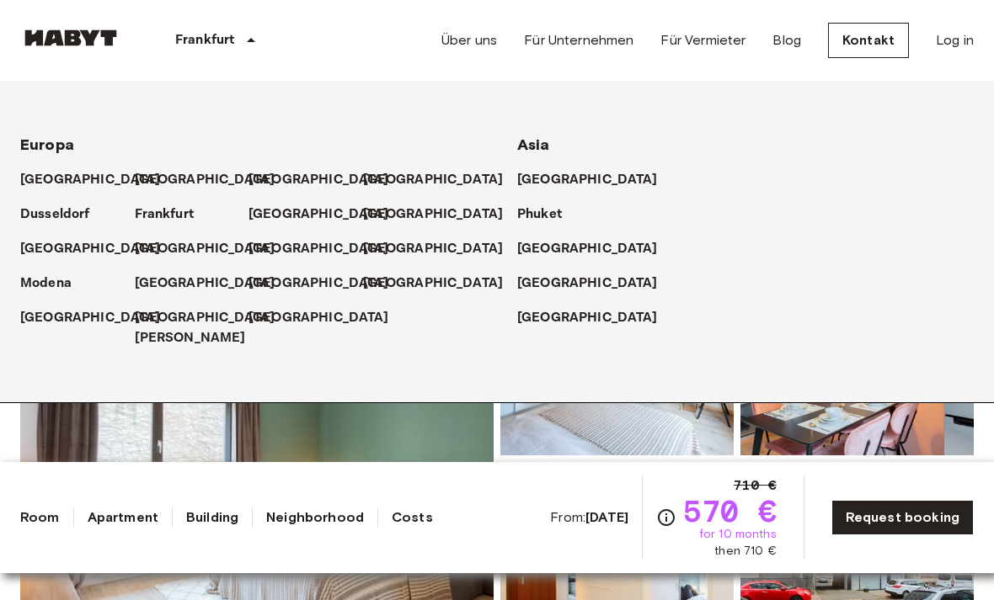
click at [546, 243] on p "[GEOGRAPHIC_DATA]" at bounding box center [587, 249] width 141 height 20
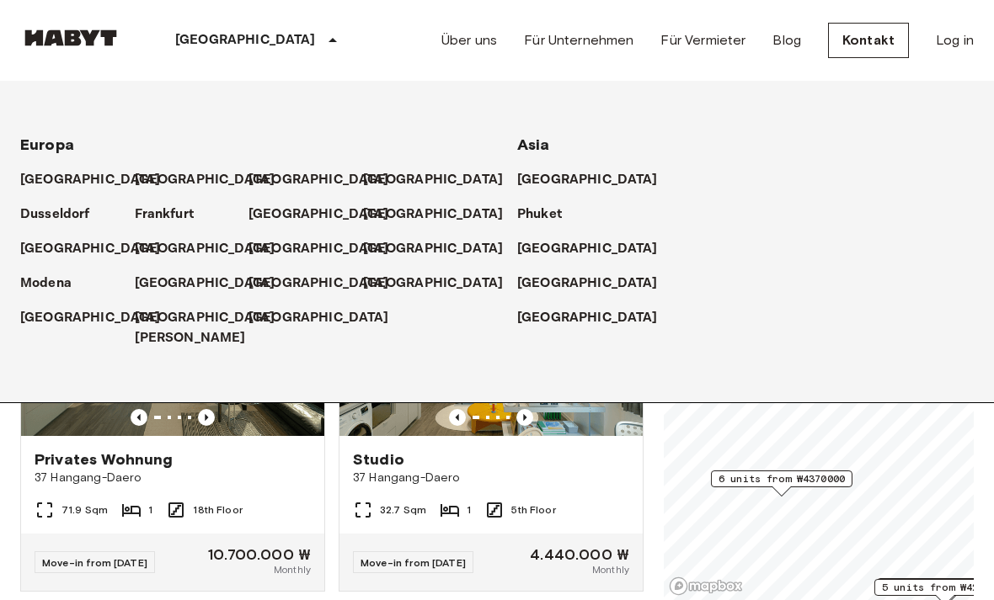
click at [200, 39] on p "[GEOGRAPHIC_DATA]" at bounding box center [245, 40] width 141 height 20
click at [204, 41] on p "[GEOGRAPHIC_DATA]" at bounding box center [245, 40] width 141 height 20
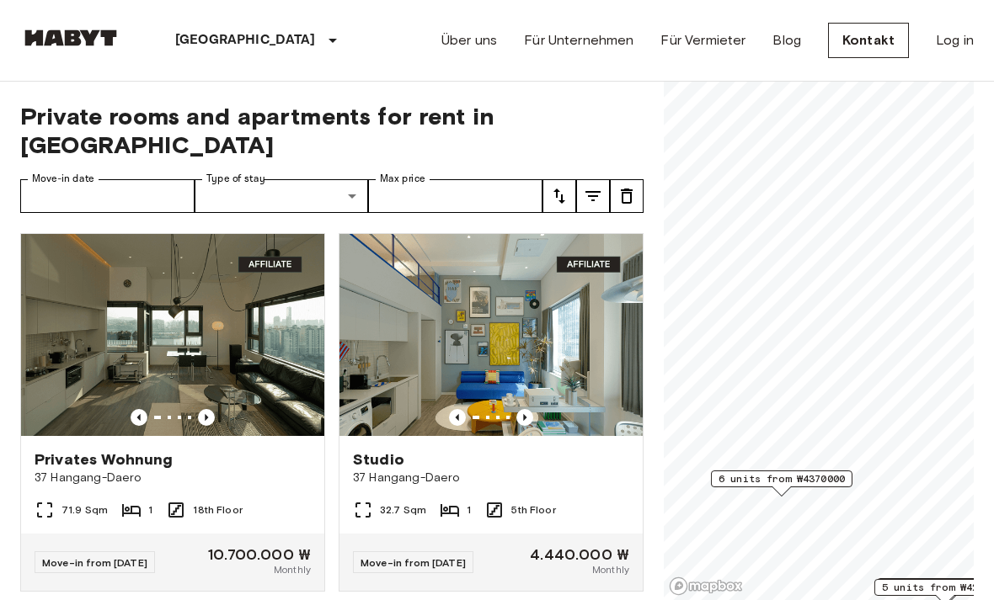
click at [122, 248] on img at bounding box center [172, 335] width 303 height 202
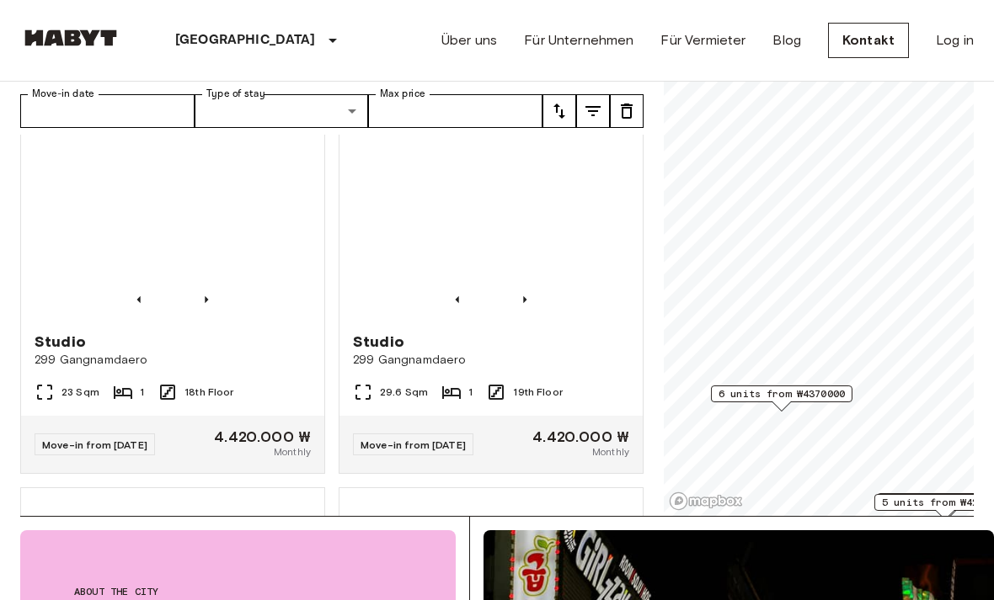
scroll to position [1151, 0]
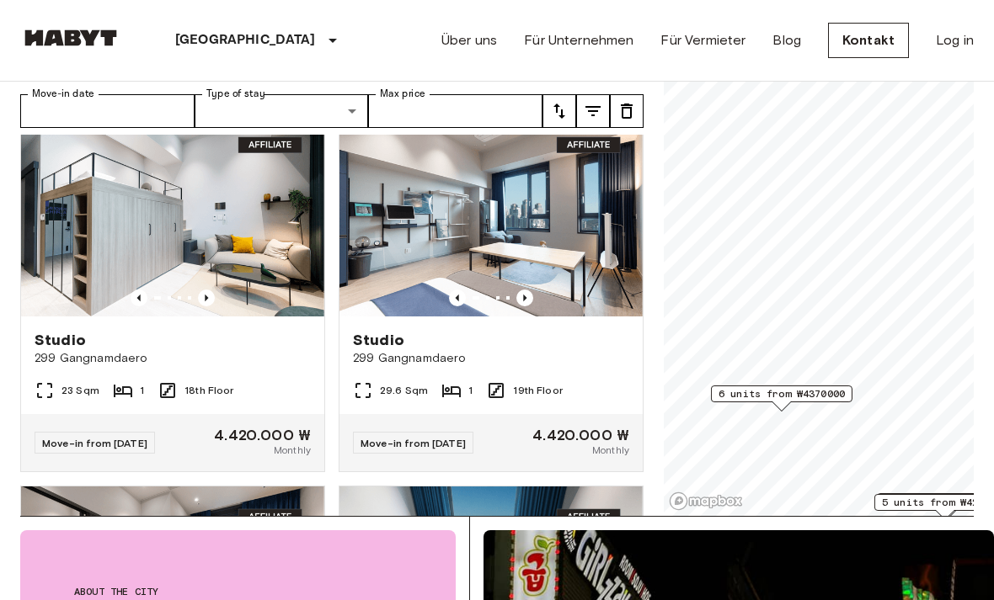
click at [125, 219] on img at bounding box center [172, 216] width 303 height 202
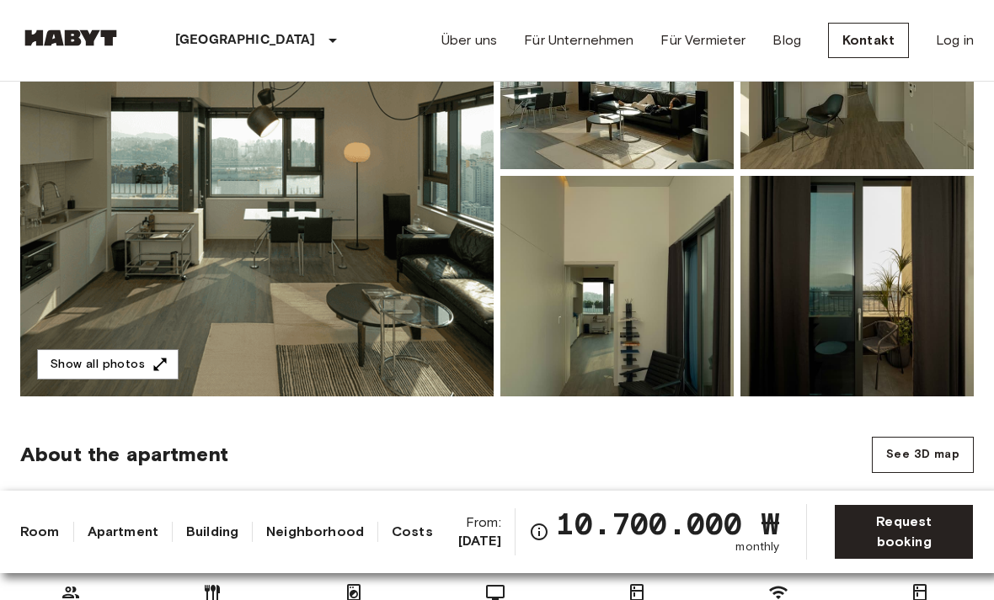
click at [94, 361] on button "Show all photos" at bounding box center [107, 364] width 141 height 31
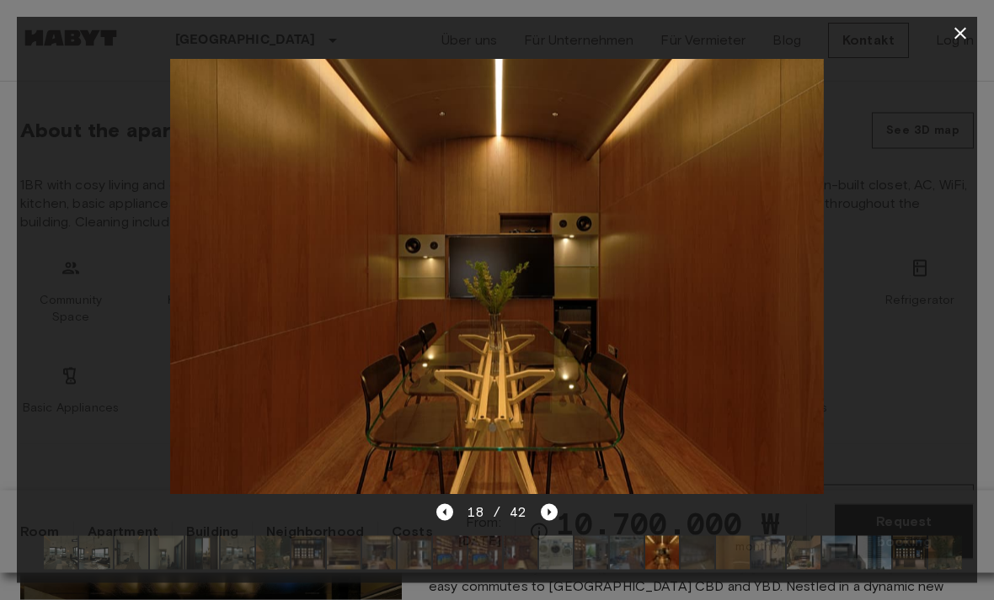
scroll to position [593, 0]
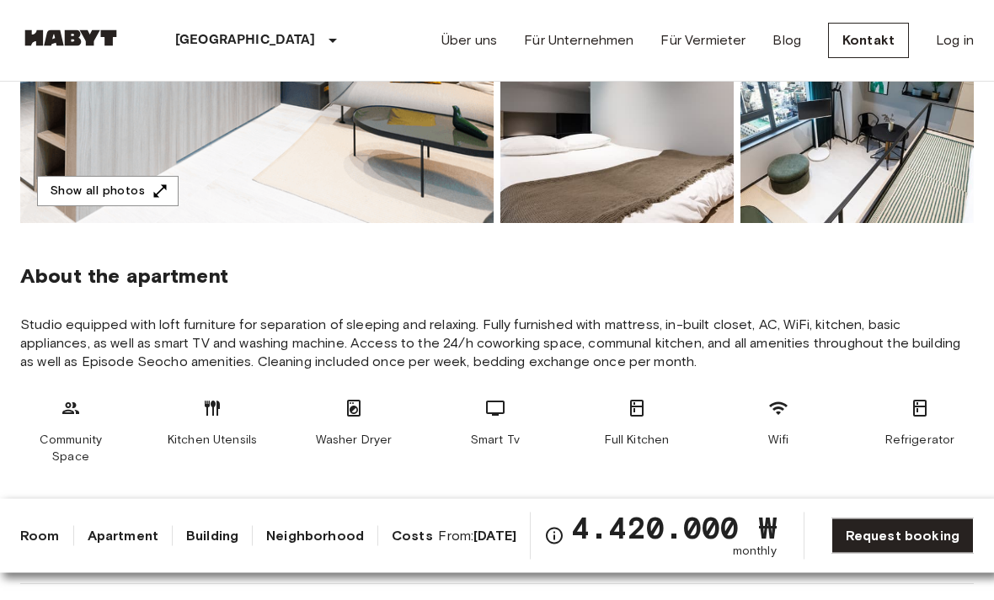
scroll to position [480, 0]
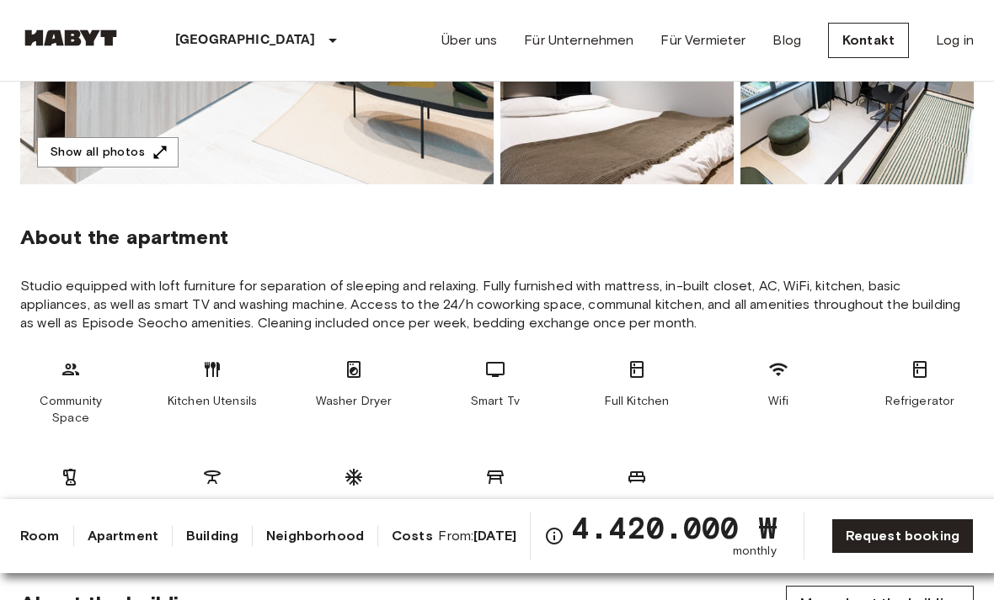
click at [84, 151] on button "Show all photos" at bounding box center [107, 152] width 141 height 31
